Goal: Communication & Community: Answer question/provide support

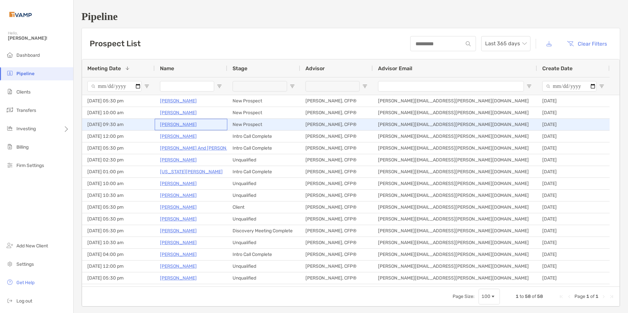
click at [174, 125] on p "Kimberly Smith" at bounding box center [178, 124] width 37 height 8
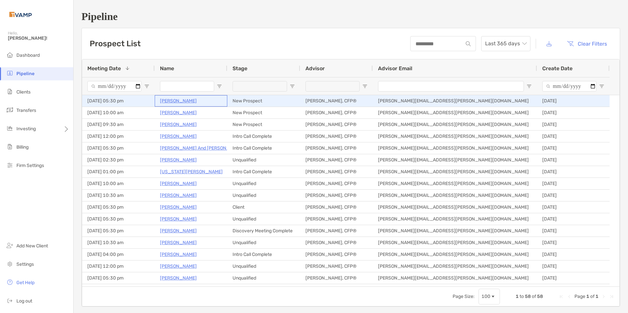
click at [176, 101] on p "[PERSON_NAME]" at bounding box center [178, 101] width 37 height 8
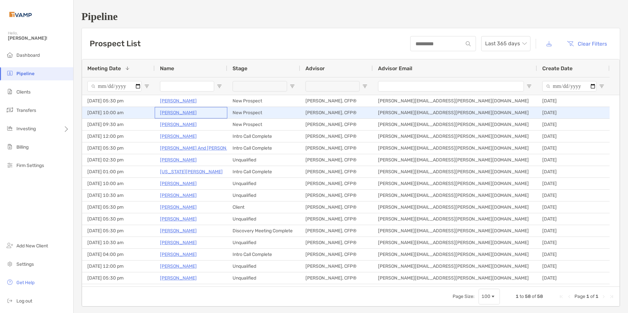
click at [171, 114] on p "[PERSON_NAME]" at bounding box center [178, 113] width 37 height 8
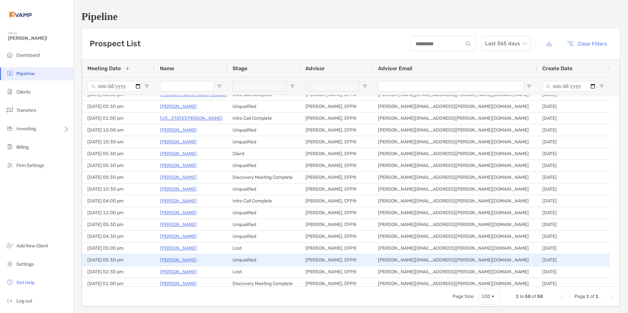
scroll to position [66, 0]
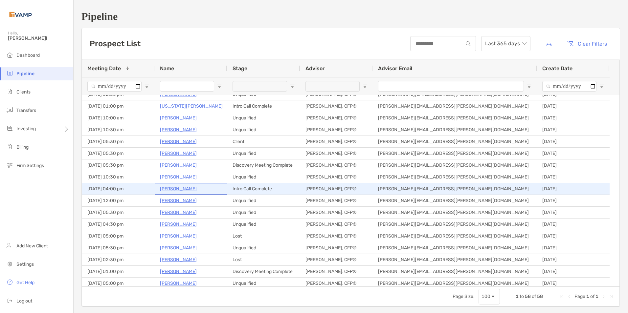
click at [180, 188] on p "Angela Schiller" at bounding box center [178, 189] width 37 height 8
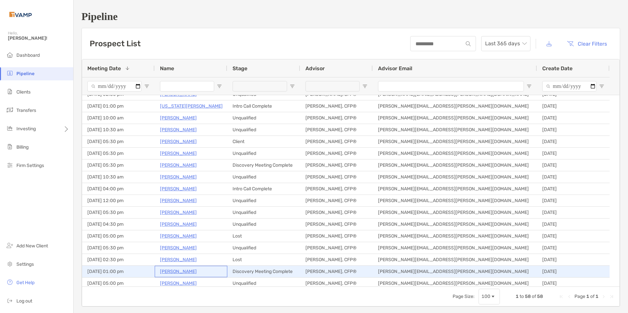
click at [175, 272] on p "Tara Cooper" at bounding box center [178, 272] width 37 height 8
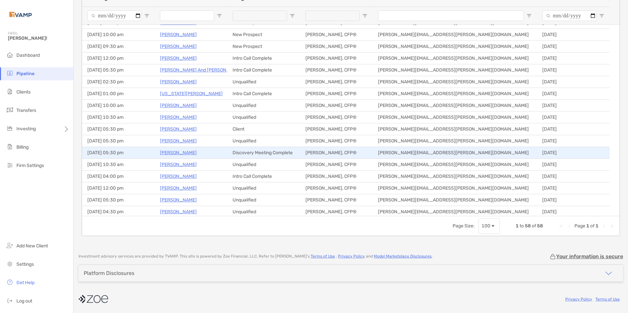
scroll to position [0, 0]
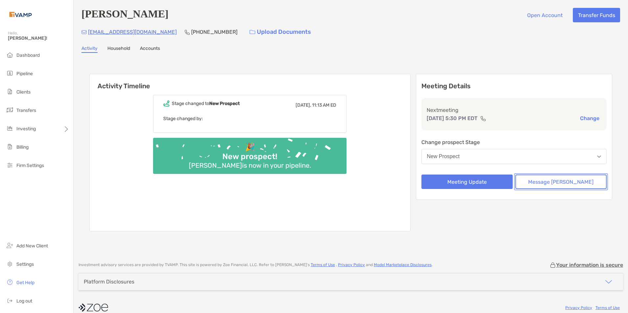
click at [566, 183] on button "Message [PERSON_NAME]" at bounding box center [560, 182] width 91 height 14
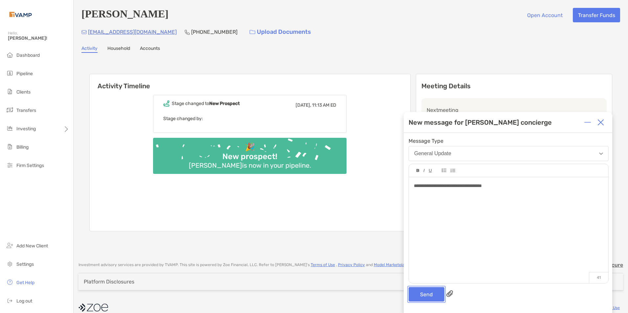
click at [434, 294] on button "Send" at bounding box center [426, 294] width 36 height 14
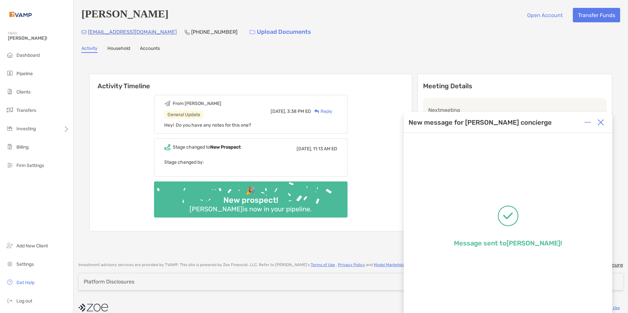
click at [602, 123] on img at bounding box center [600, 122] width 7 height 7
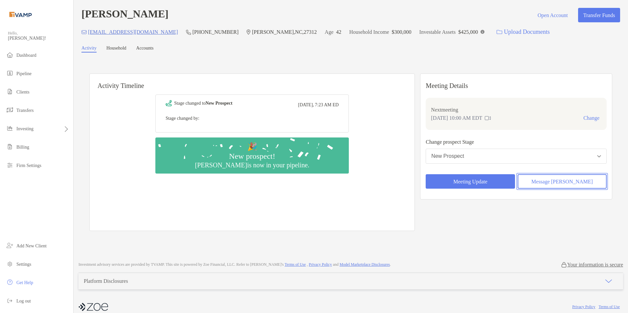
click at [558, 179] on button "Message [PERSON_NAME]" at bounding box center [561, 181] width 89 height 14
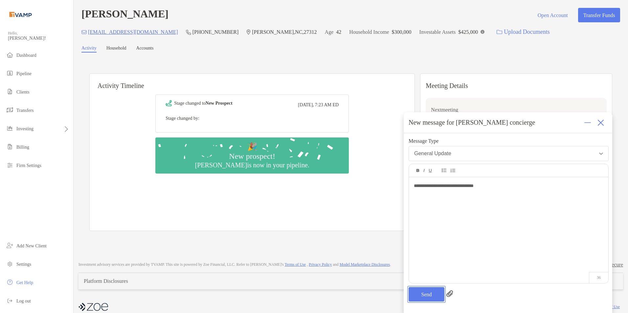
click at [426, 293] on button "Send" at bounding box center [426, 294] width 36 height 14
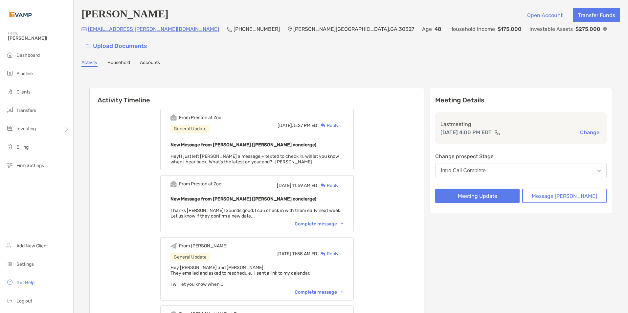
click at [337, 122] on div "Reply" at bounding box center [327, 125] width 21 height 7
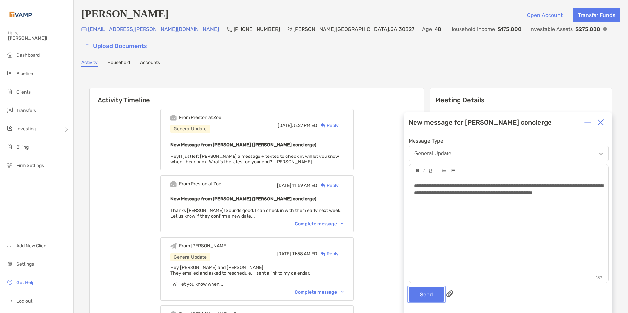
click at [422, 292] on button "Send" at bounding box center [426, 294] width 36 height 14
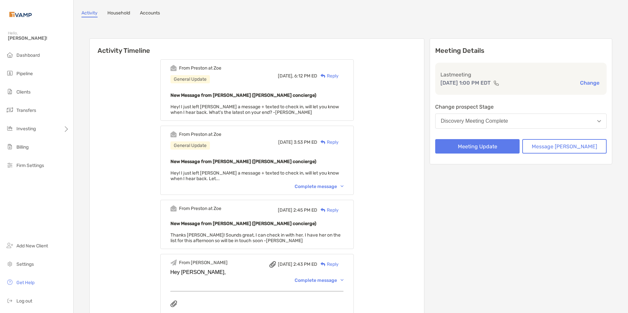
scroll to position [66, 0]
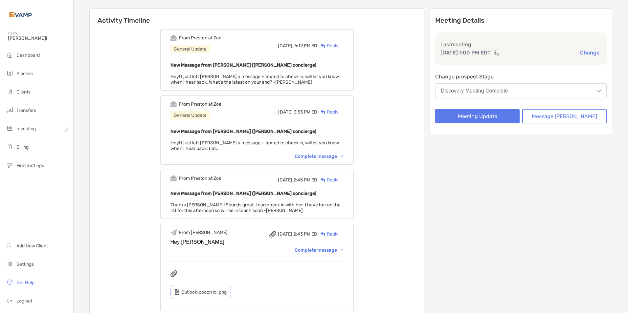
click at [343, 250] on div "Complete message" at bounding box center [319, 251] width 49 height 6
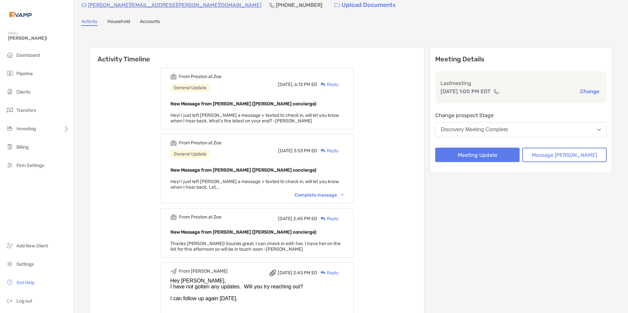
scroll to position [0, 0]
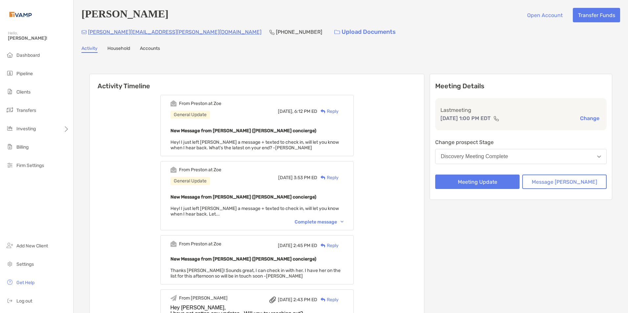
click at [339, 111] on div "Reply" at bounding box center [327, 111] width 21 height 7
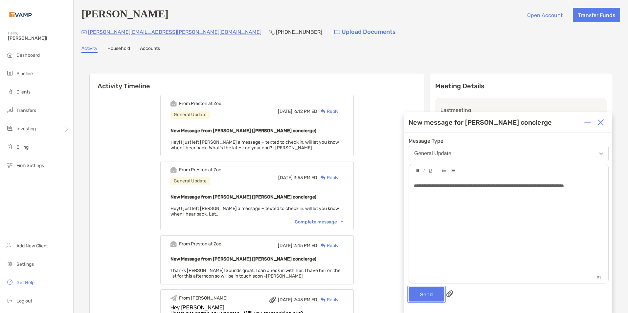
click at [421, 292] on button "Send" at bounding box center [426, 294] width 36 height 14
